Goal: Contribute content

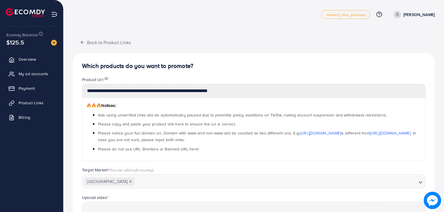
scroll to position [108, 0]
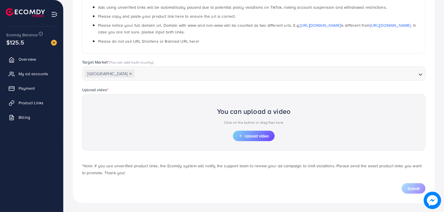
click at [275, 130] on div "You can upload a video Click on the button or drag files here" at bounding box center [254, 117] width 74 height 27
click at [265, 137] on span "Upload video" at bounding box center [254, 136] width 30 height 4
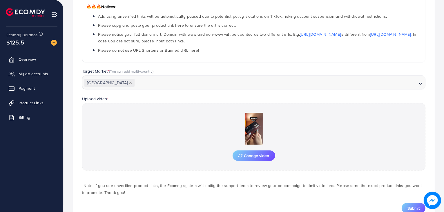
scroll to position [118, 0]
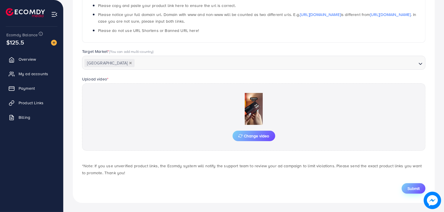
click at [421, 188] on button "Submit" at bounding box center [414, 188] width 24 height 10
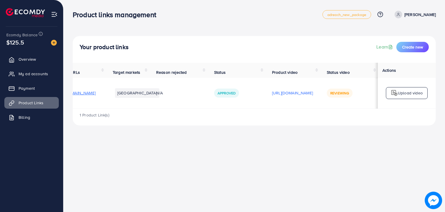
scroll to position [0, 96]
click at [330, 147] on div "Product links management adreach_new_package Help Center Contact Support Plans …" at bounding box center [222, 106] width 445 height 212
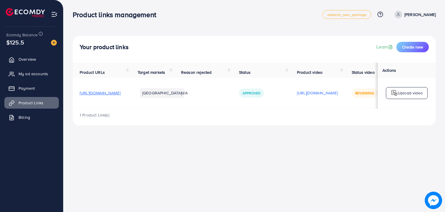
scroll to position [0, 85]
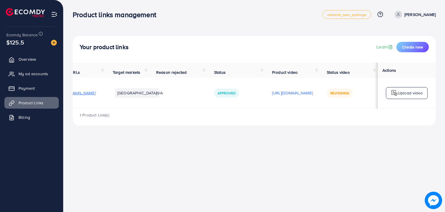
click at [288, 17] on div "Product links management" at bounding box center [198, 14] width 250 height 8
click at [300, 188] on div "Product links management adreach_new_package Help Center Contact Support Plans …" at bounding box center [222, 106] width 445 height 212
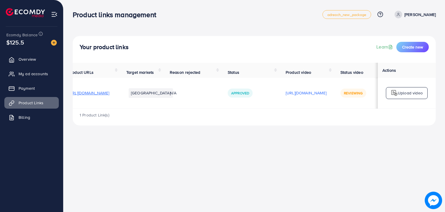
scroll to position [0, 10]
